Goal: Task Accomplishment & Management: Use online tool/utility

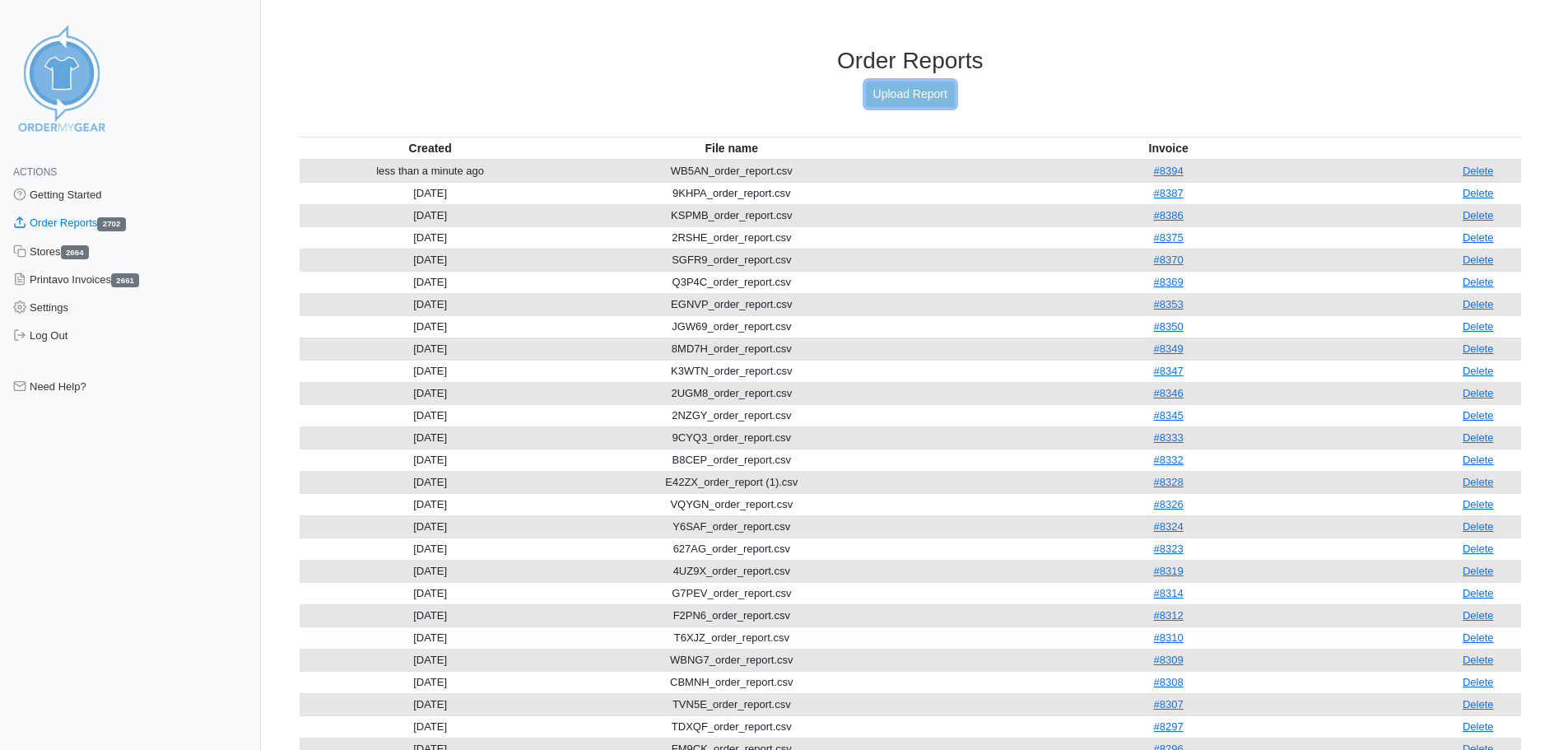
click at [909, 96] on link "Upload Report" at bounding box center [910, 94] width 89 height 26
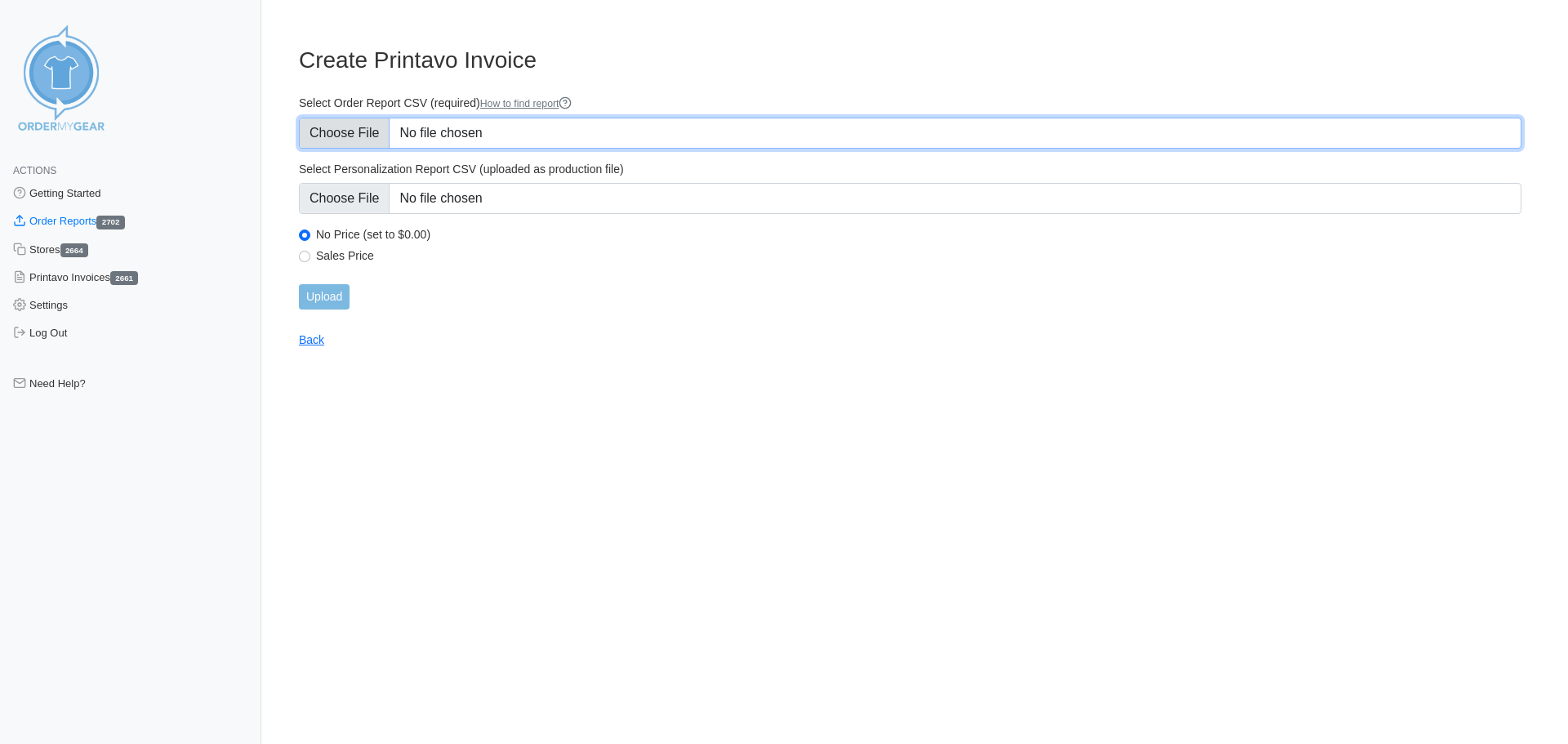
click at [508, 125] on input "Select Order Report CSV (required) How to find report" at bounding box center [910, 134] width 1222 height 31
type input "C:\fakepath\NBZ2G_order_report.csv"
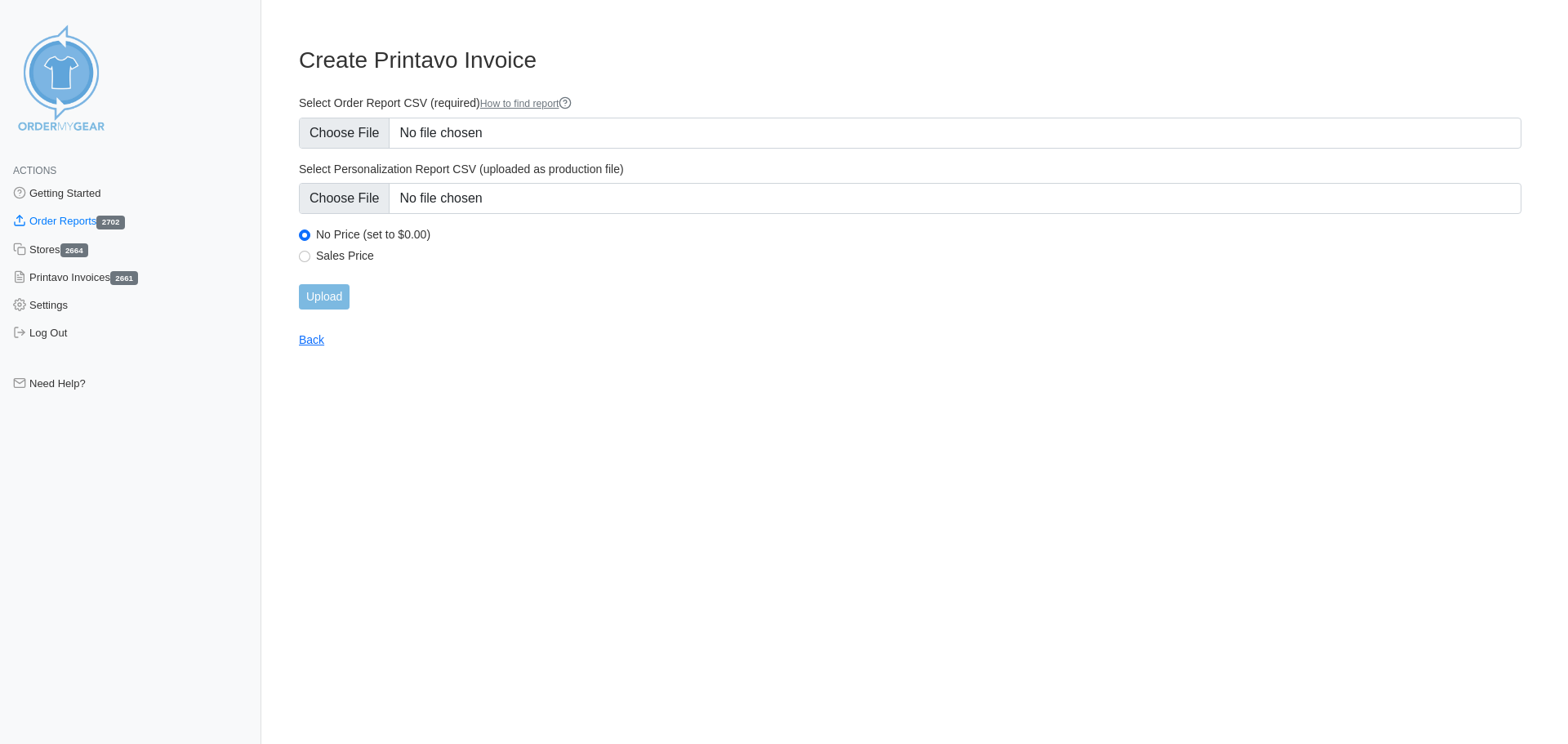
click at [677, 215] on form "Select Order Report CSV (required) How to find report Select Personalization Re…" at bounding box center [910, 203] width 1222 height 214
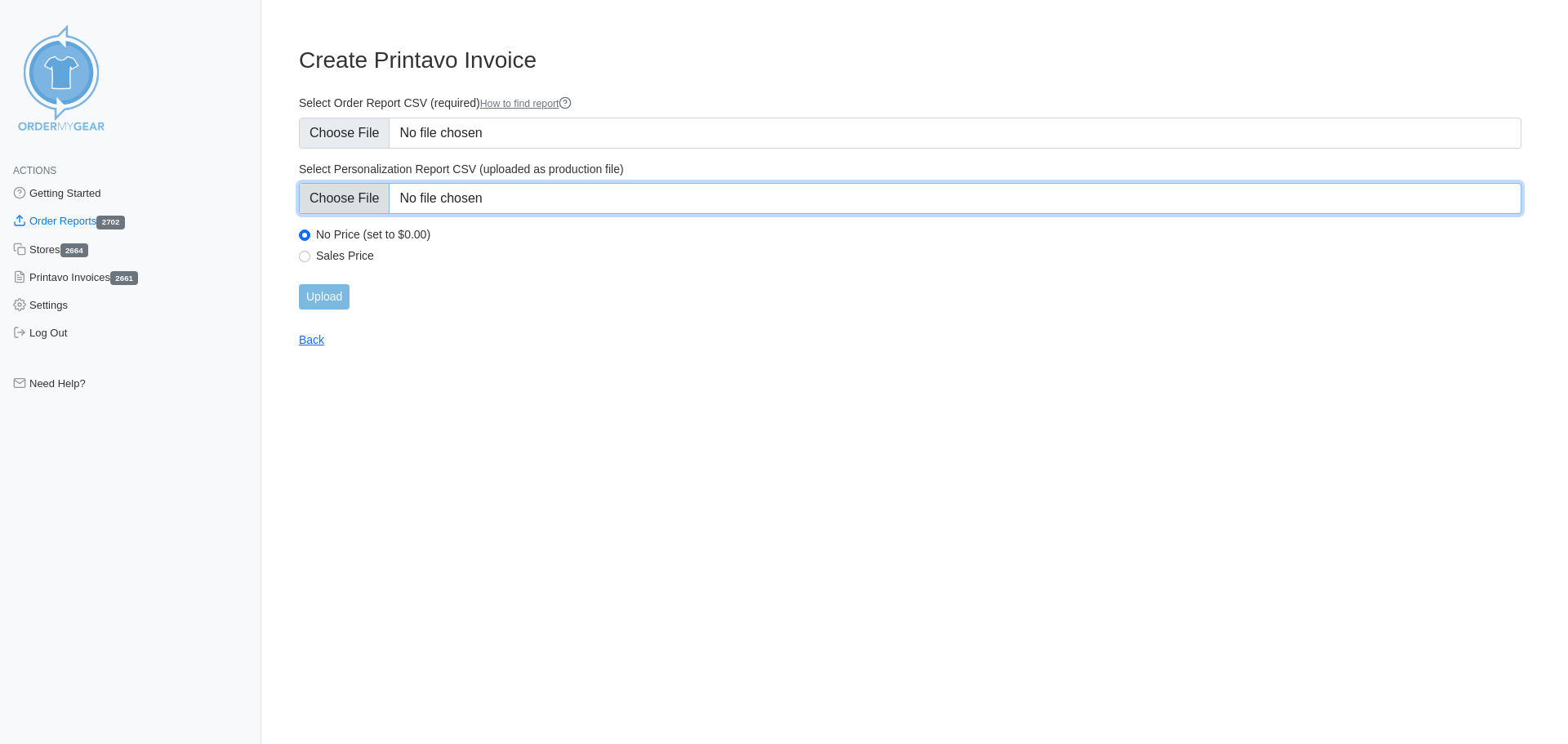
click at [678, 206] on input "Select Personalization Report CSV (uploaded as production file)" at bounding box center [910, 198] width 1222 height 31
type input "C:\fakepath\NBZ2G_personalization_report.csv"
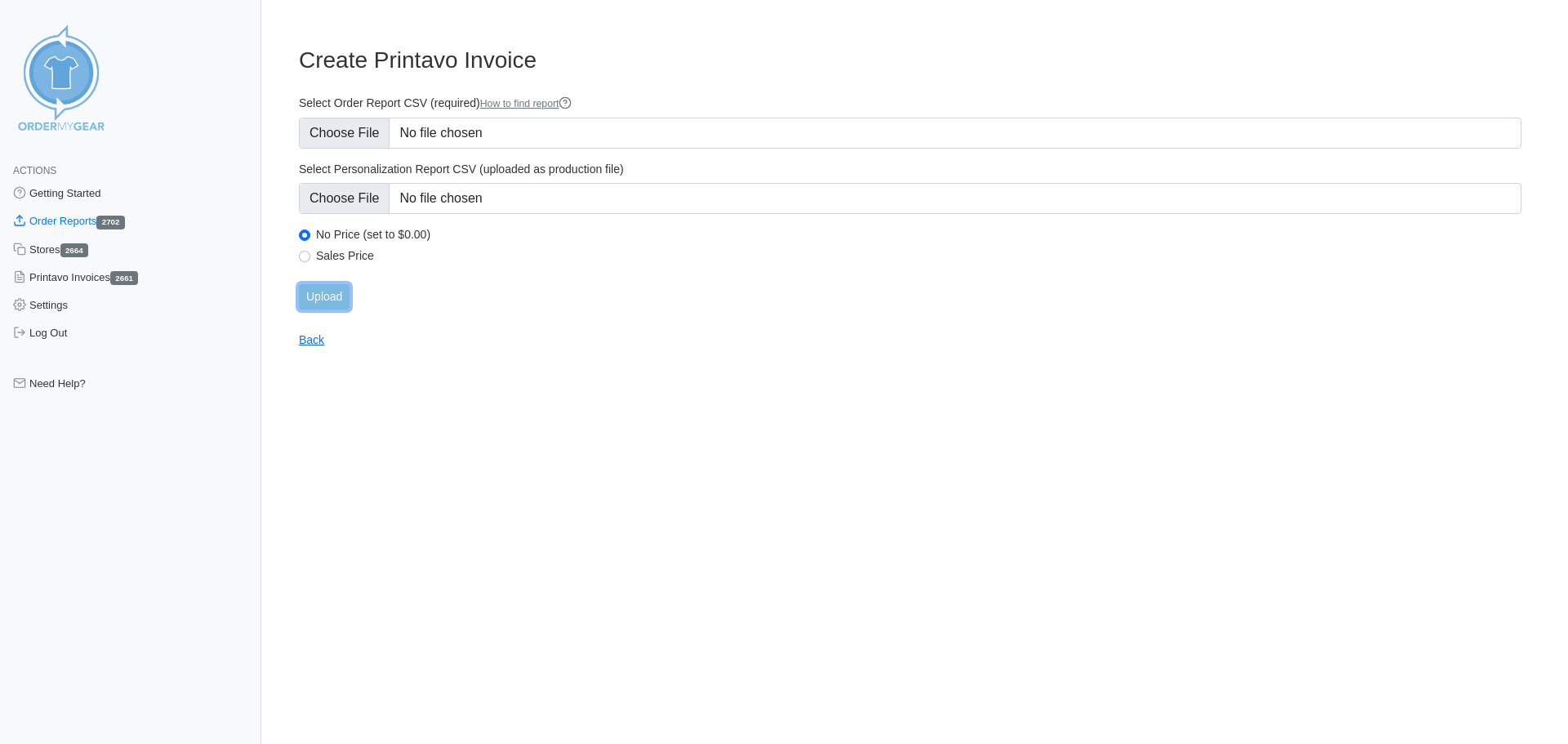
click at [330, 302] on input "Upload" at bounding box center [324, 297] width 51 height 25
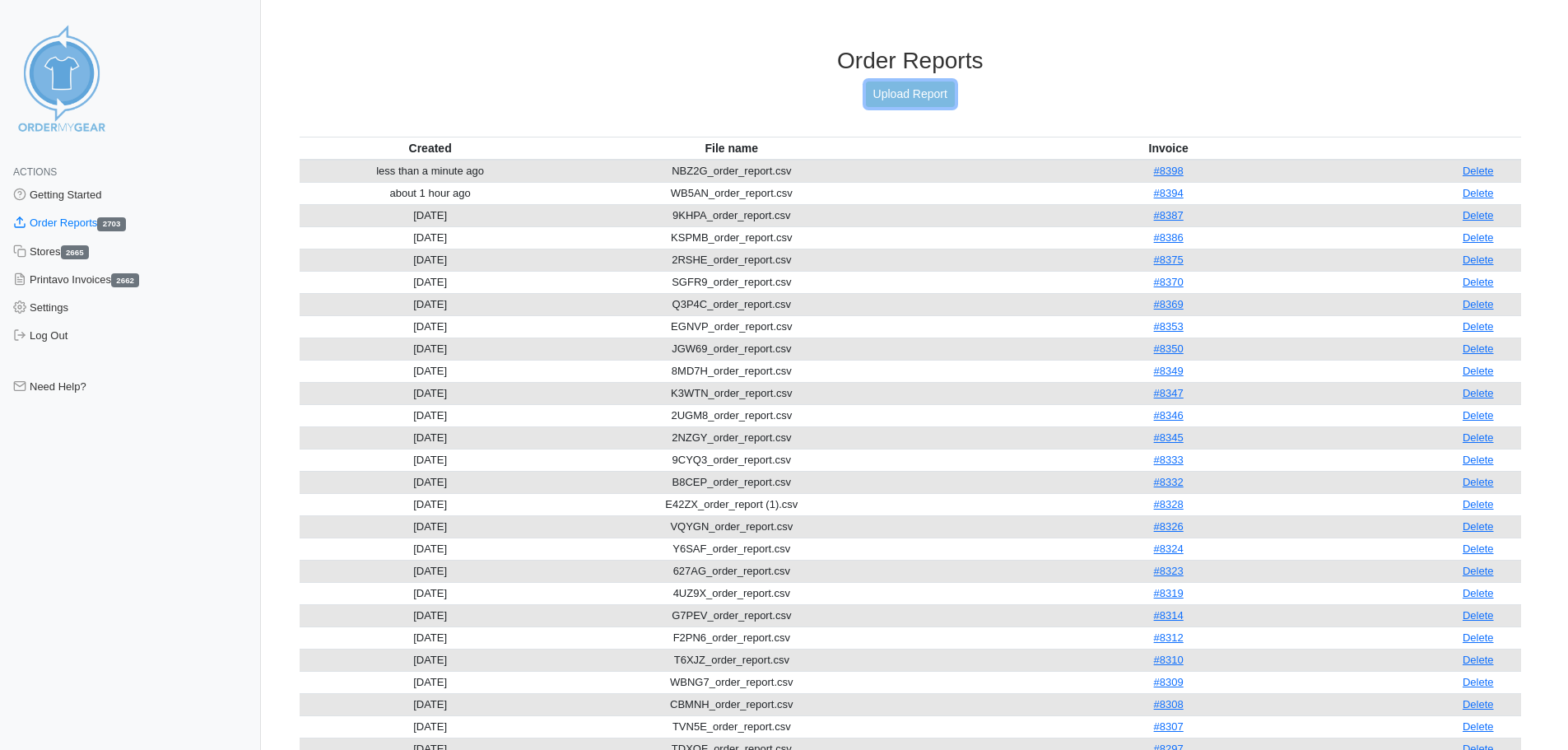
click at [904, 96] on link "Upload Report" at bounding box center [910, 94] width 89 height 26
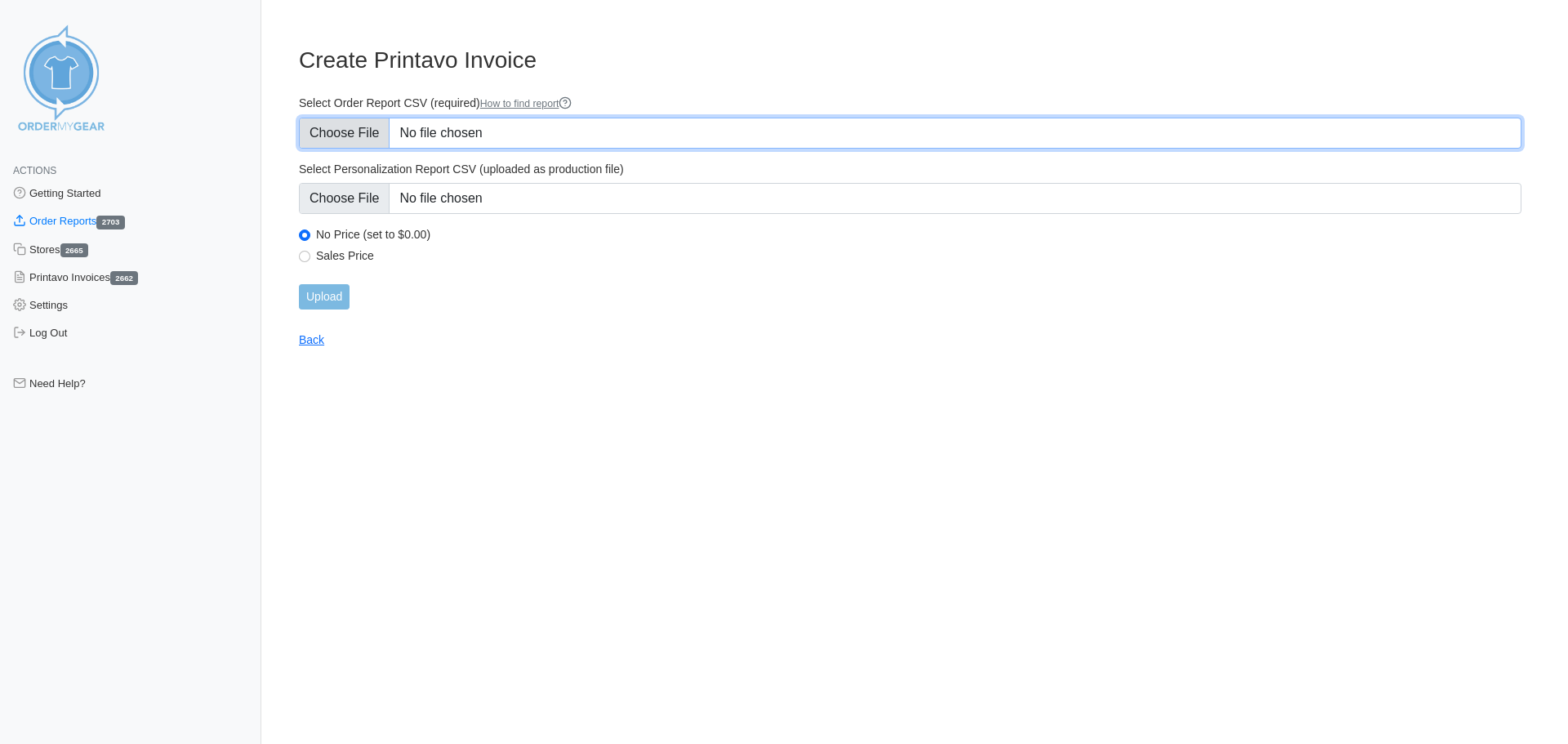
click at [736, 132] on input "Select Order Report CSV (required) How to find report" at bounding box center [910, 134] width 1222 height 31
type input "C:\fakepath\DNGJM_order_report.csv"
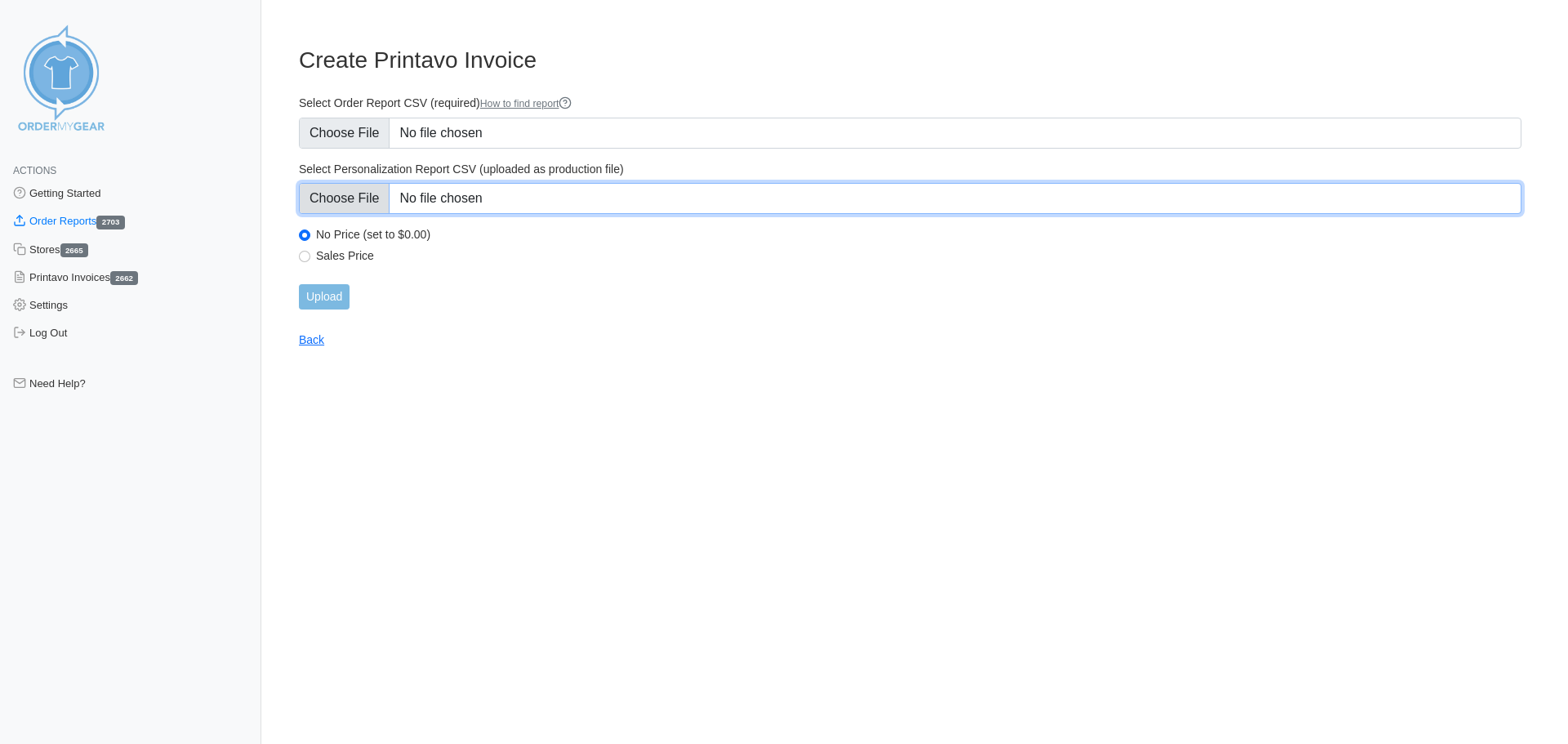
click at [474, 186] on input "Select Personalization Report CSV (uploaded as production file)" at bounding box center [910, 198] width 1222 height 31
type input "C:\fakepath\DNGJM_personalization_report.csv"
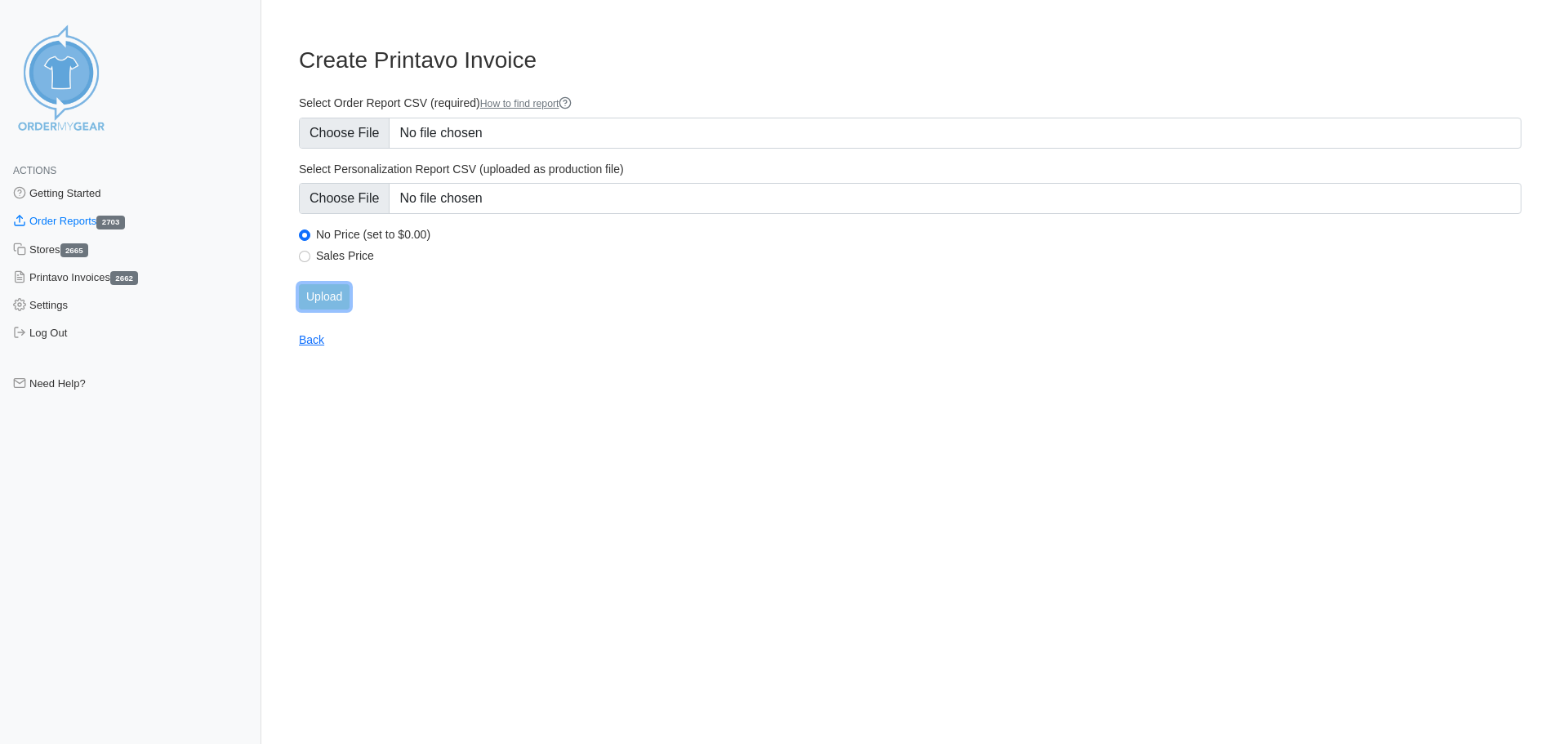
click at [343, 290] on input "Upload" at bounding box center [324, 297] width 51 height 25
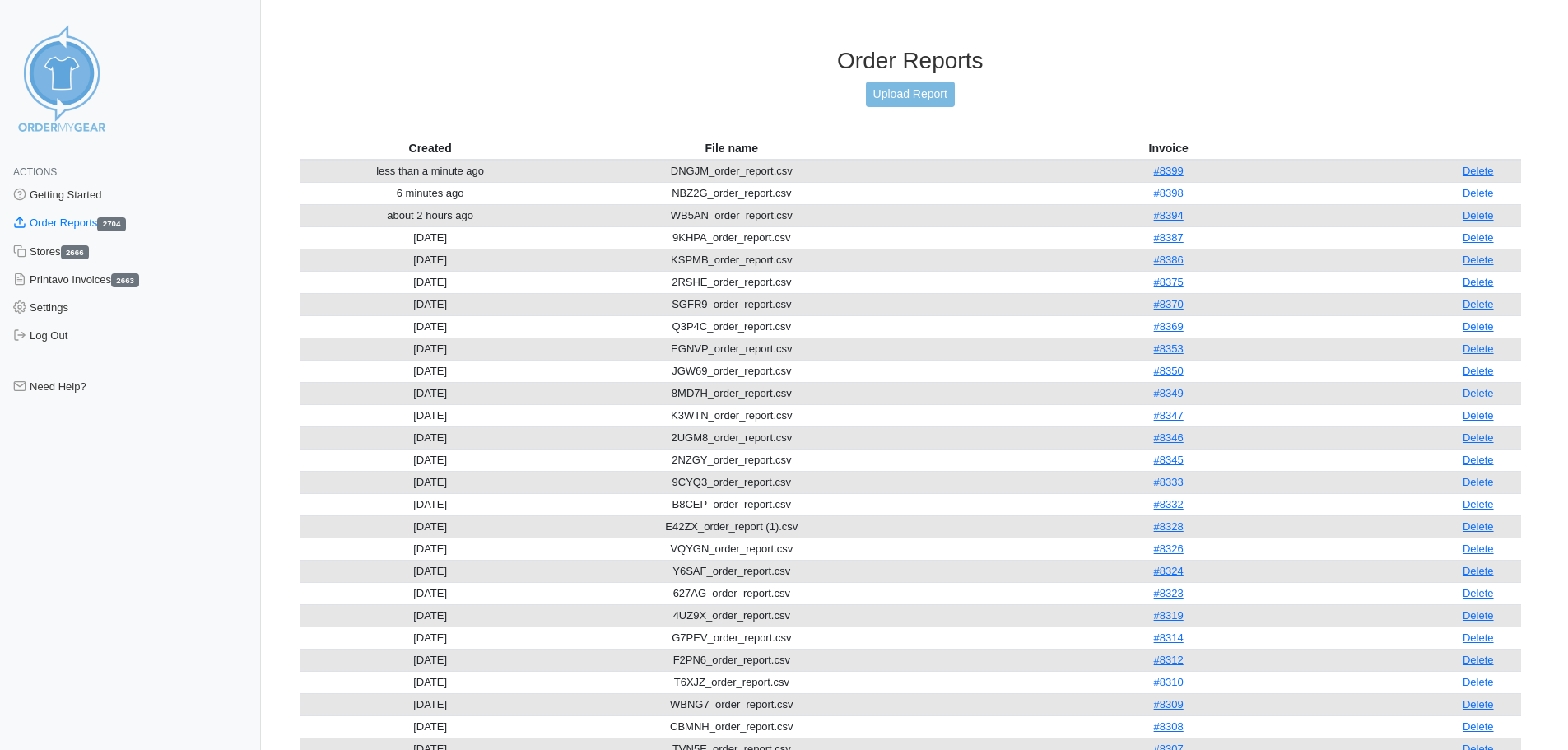
click at [925, 73] on h3 "Order Reports" at bounding box center [911, 60] width 1223 height 28
click at [914, 95] on link "Upload Report" at bounding box center [910, 94] width 89 height 26
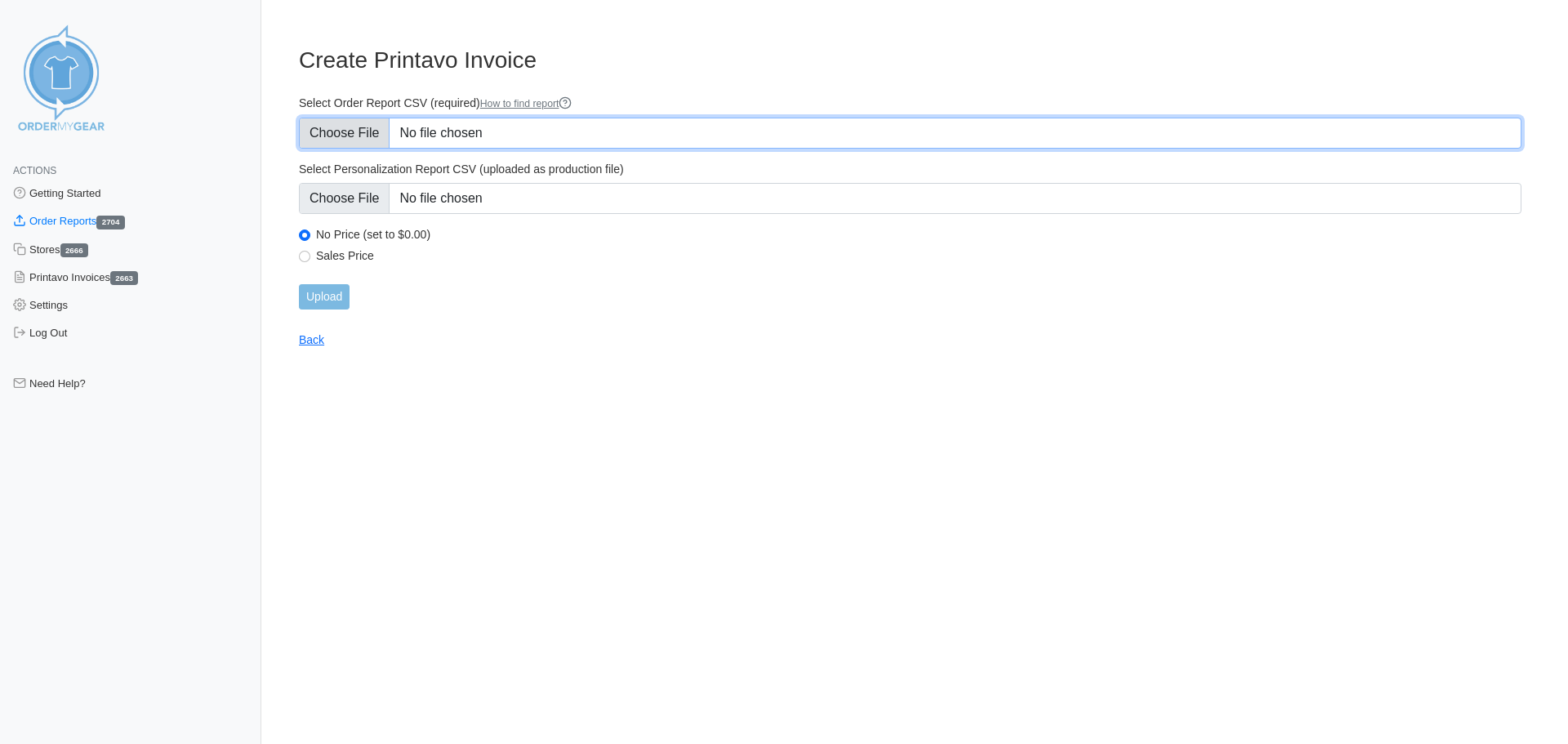
click at [576, 132] on input "Select Order Report CSV (required) How to find report" at bounding box center [910, 134] width 1222 height 31
type input "C:\fakepath\NWZQZ_order_report.csv"
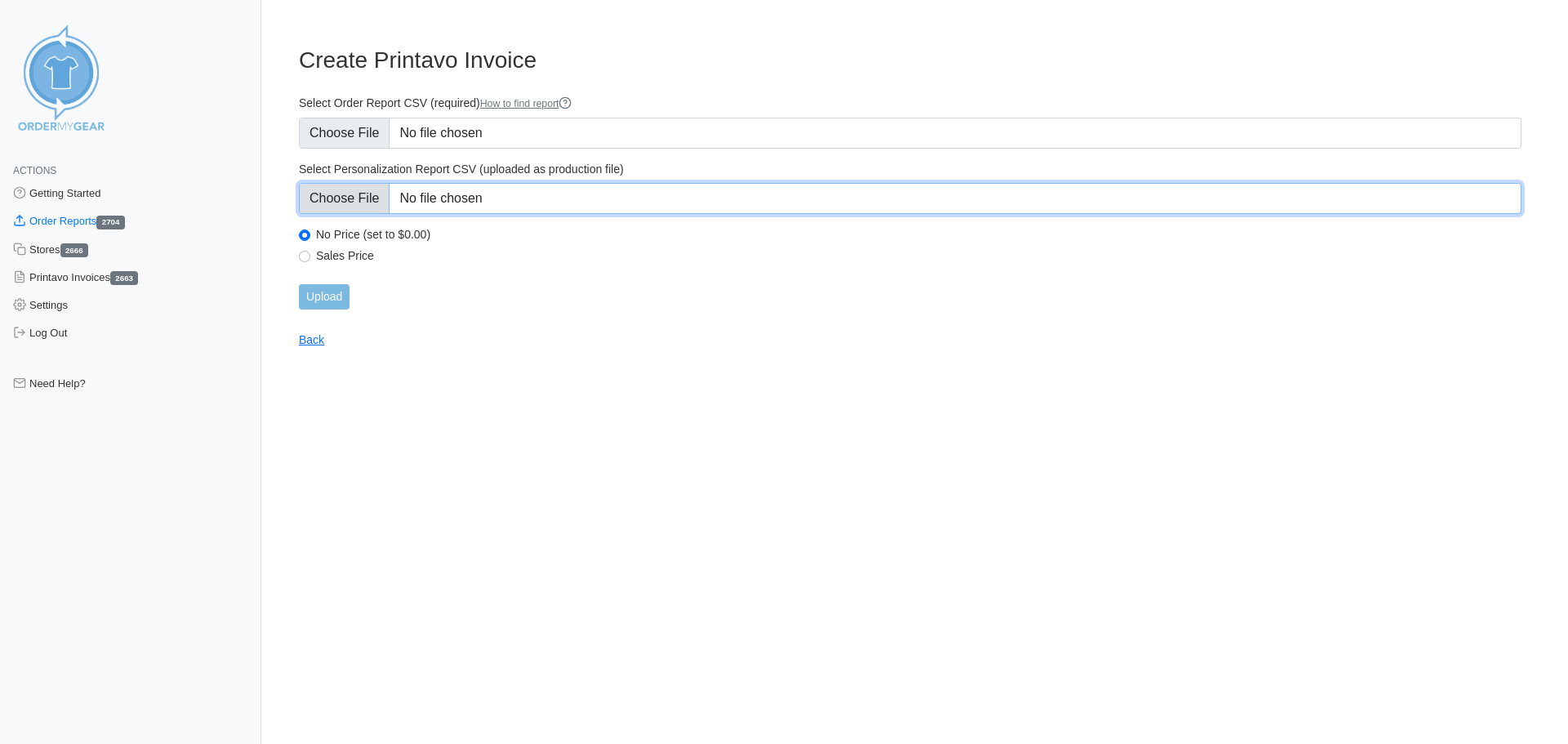
click at [536, 199] on input "Select Personalization Report CSV (uploaded as production file)" at bounding box center [910, 198] width 1222 height 31
type input "C:\fakepath\NWZQZ_personalization_report.csv"
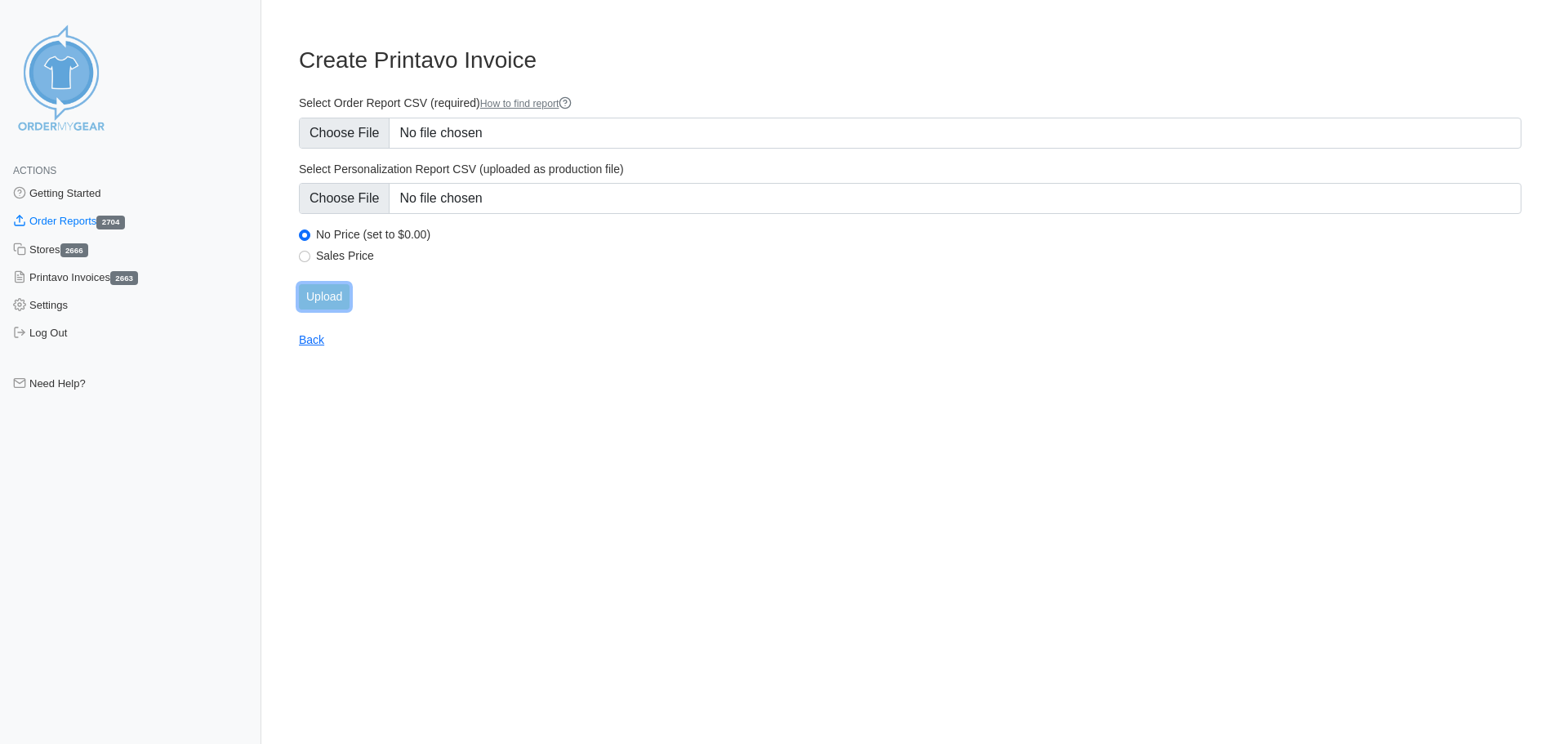
click at [332, 302] on input "Upload" at bounding box center [324, 297] width 51 height 25
